Goal: Transaction & Acquisition: Purchase product/service

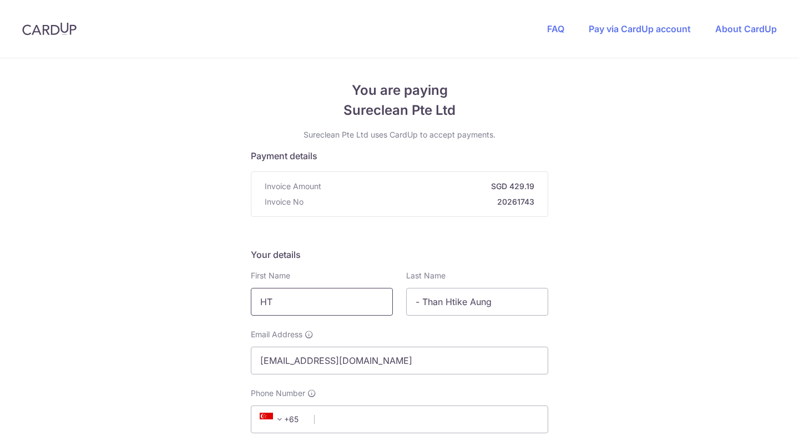
click at [289, 299] on input "HT" at bounding box center [322, 302] width 142 height 28
type input "Than Htike"
type input "Aung"
type input "93836116"
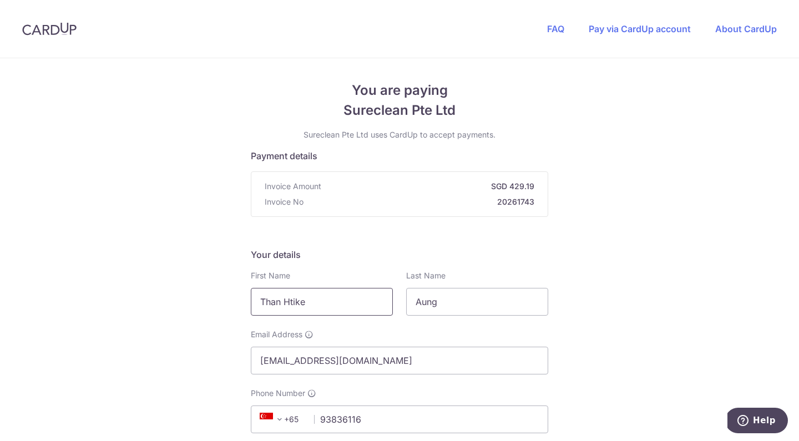
scroll to position [538, 0]
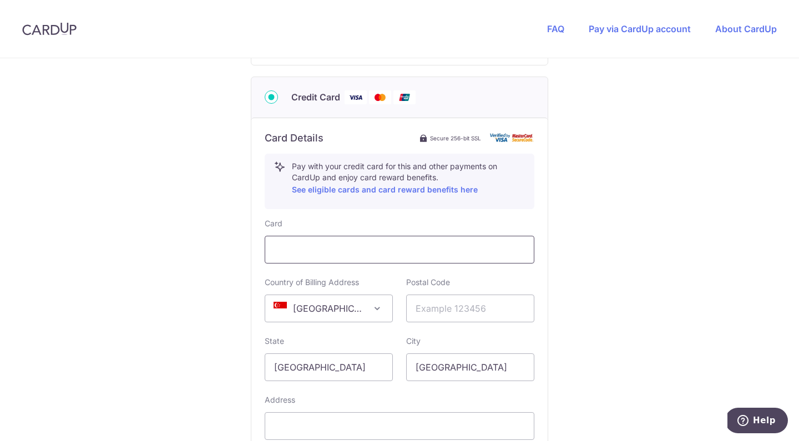
click at [492, 243] on iframe at bounding box center [399, 249] width 251 height 13
click at [454, 318] on input "text" at bounding box center [470, 309] width 128 height 28
type input "738997"
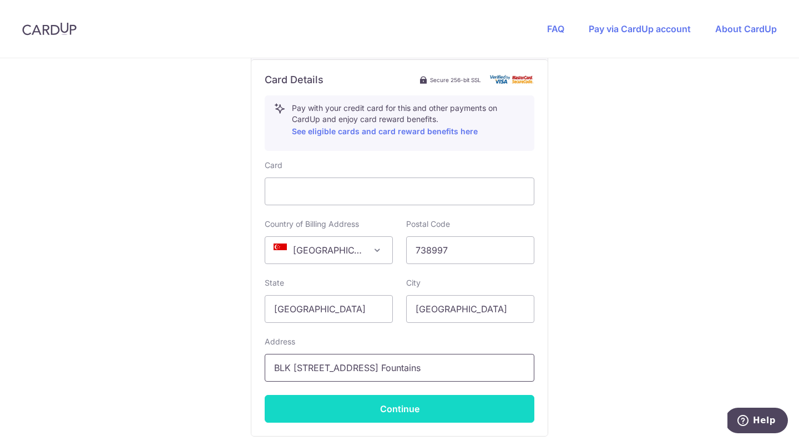
type input "BLK [STREET_ADDRESS] Fountains"
click at [418, 404] on button "Continue" at bounding box center [400, 409] width 270 height 28
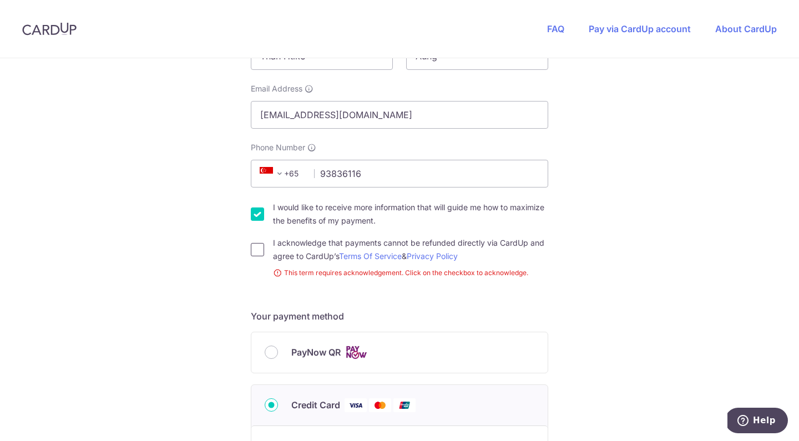
click at [256, 250] on input "I acknowledge that payments cannot be refunded directly via CardUp and agree to…" at bounding box center [257, 249] width 13 height 13
checkbox input "true"
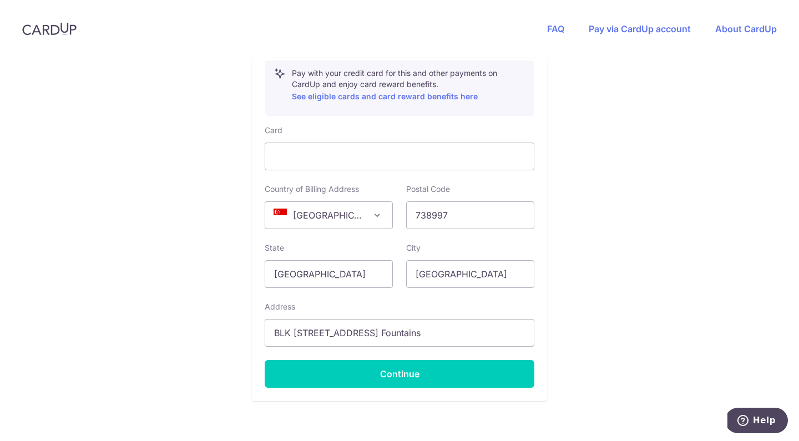
scroll to position [632, 0]
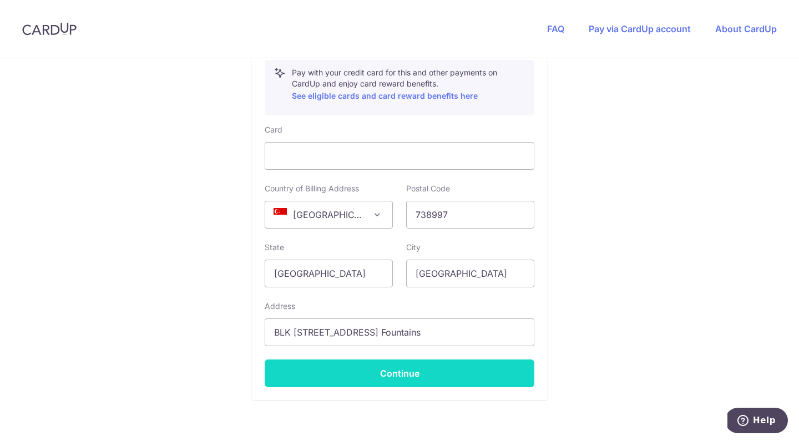
click at [411, 371] on button "Continue" at bounding box center [400, 374] width 270 height 28
type input "**** 3675"
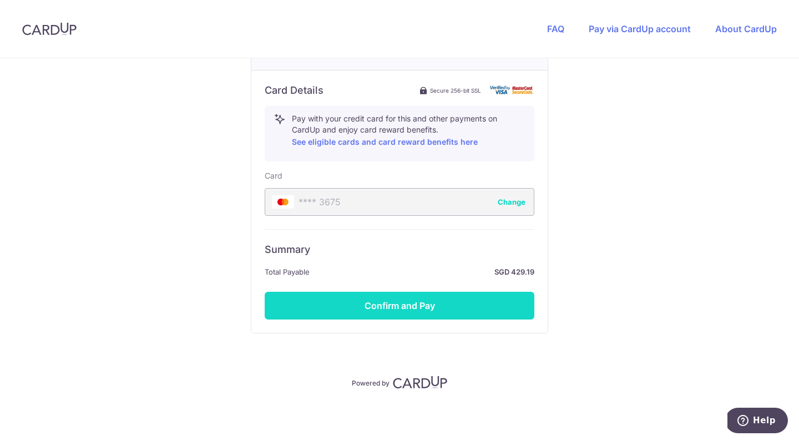
scroll to position [586, 0]
click at [403, 304] on button "Confirm and Pay" at bounding box center [400, 306] width 270 height 28
